Goal: Navigation & Orientation: Find specific page/section

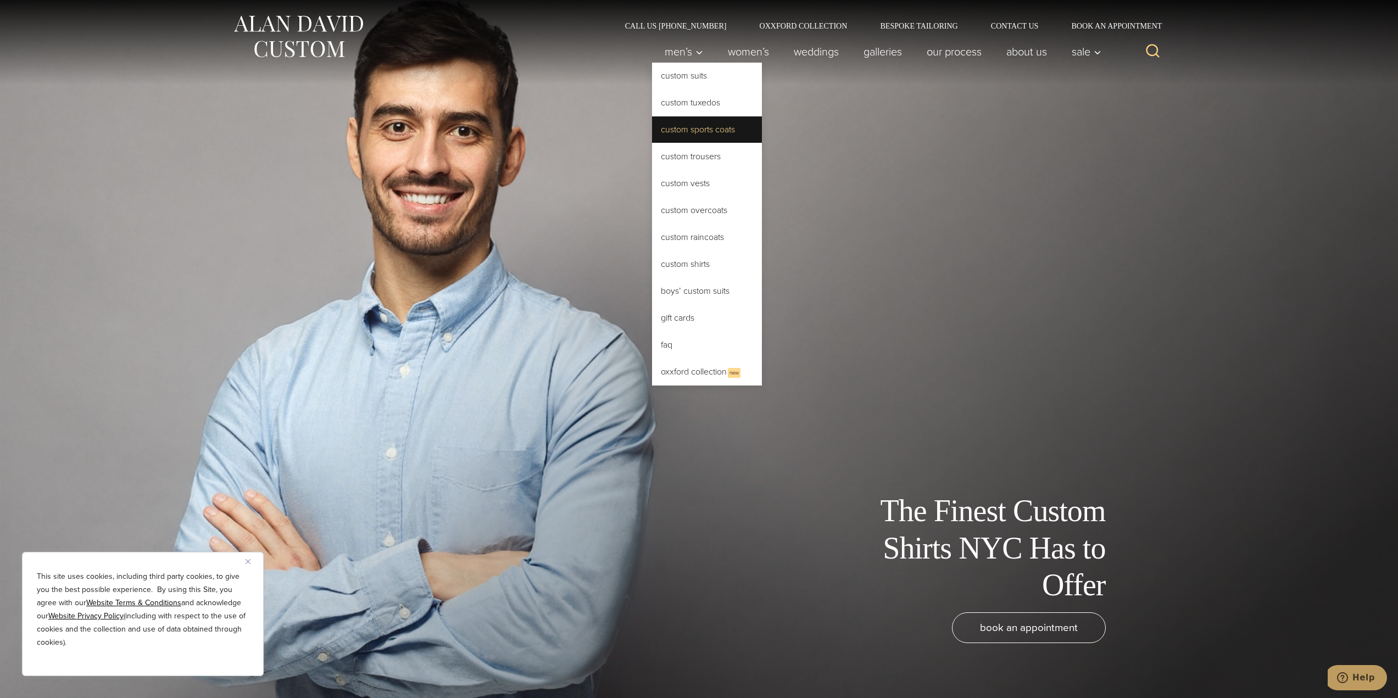
click at [711, 133] on link "Custom Sports Coats" at bounding box center [707, 129] width 110 height 26
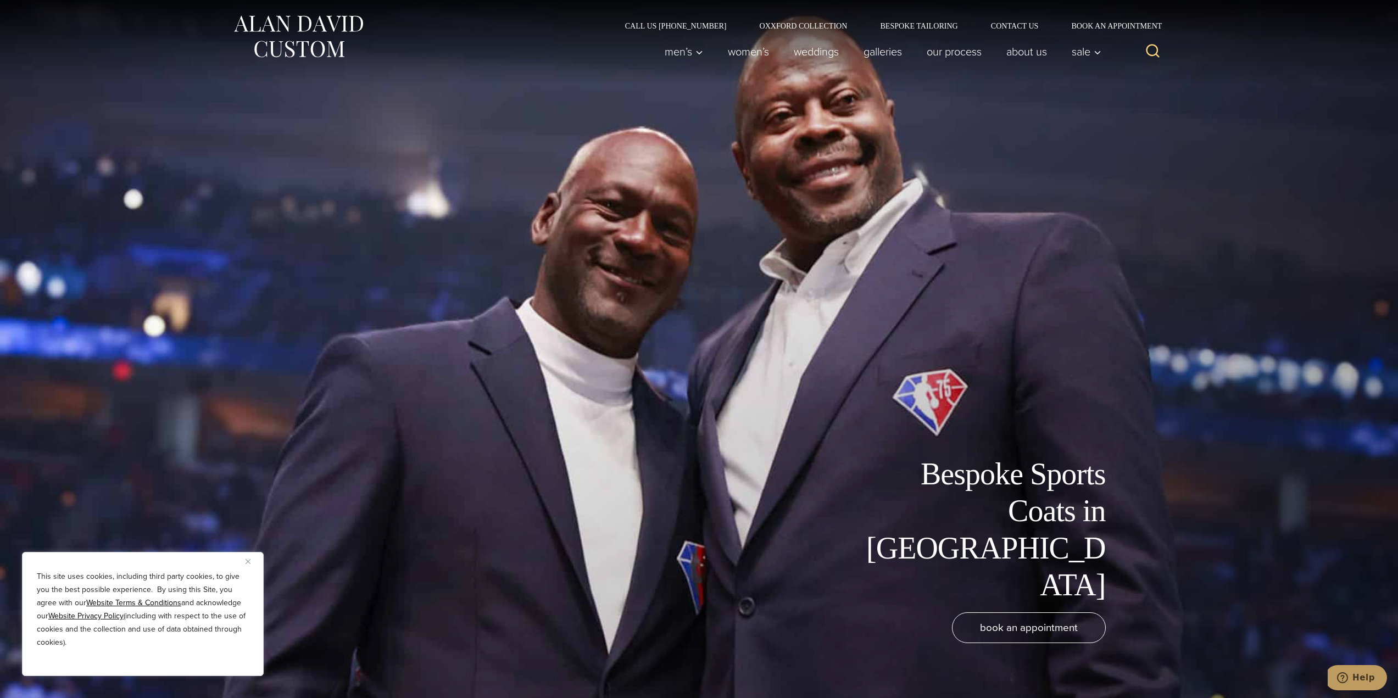
click at [247, 564] on button "Close" at bounding box center [252, 561] width 13 height 13
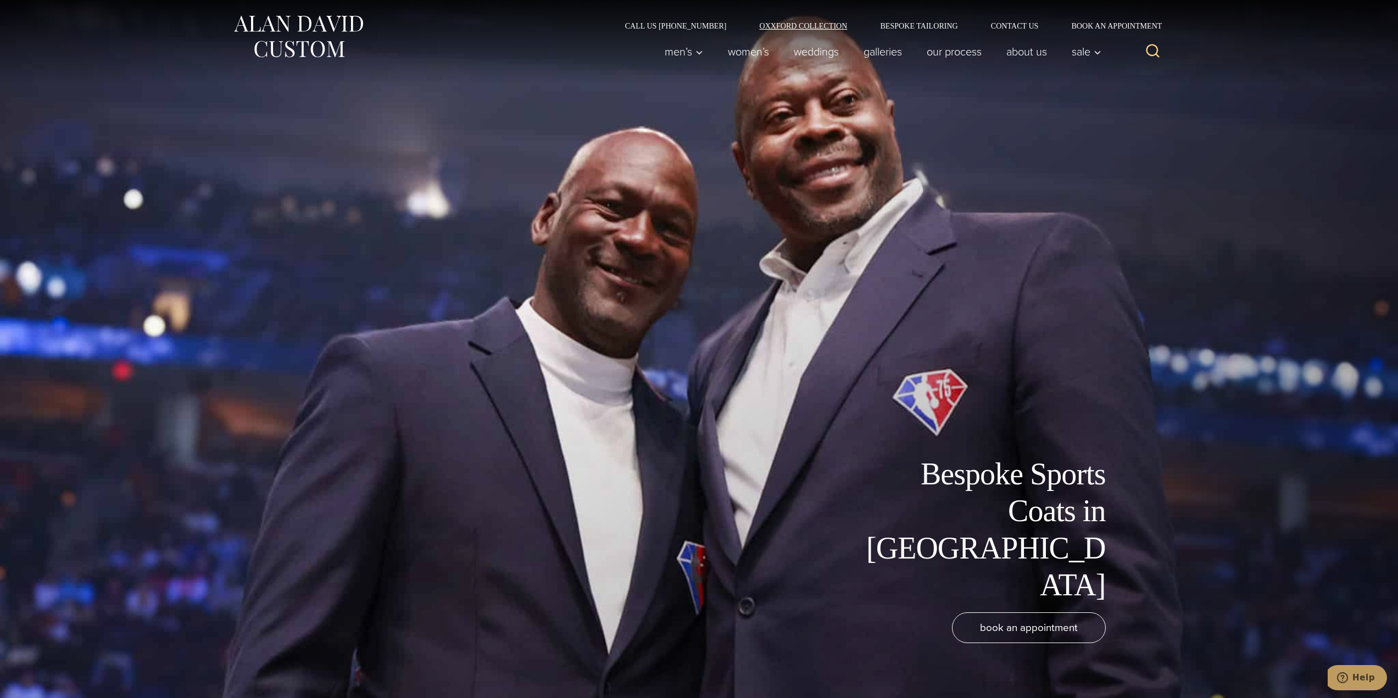
click at [822, 25] on link "Oxxford Collection" at bounding box center [803, 26] width 121 height 8
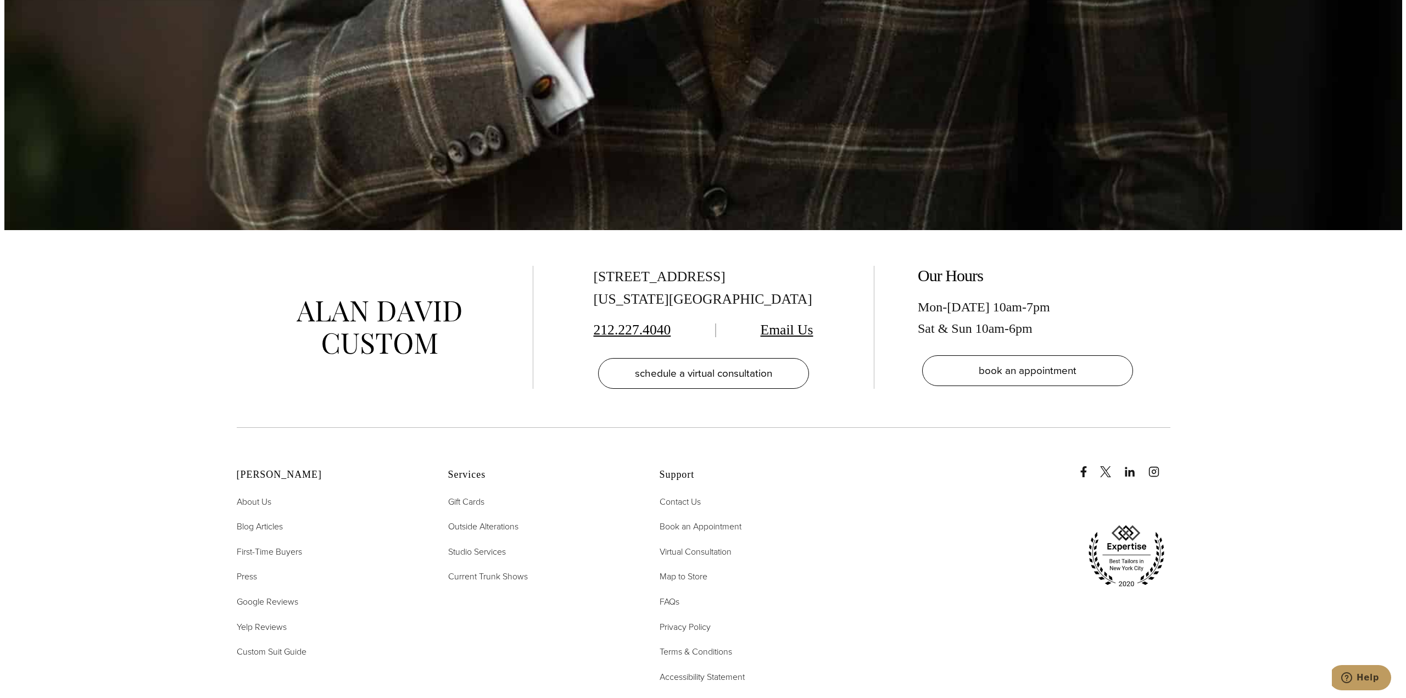
scroll to position [4779, 0]
